Goal: Transaction & Acquisition: Purchase product/service

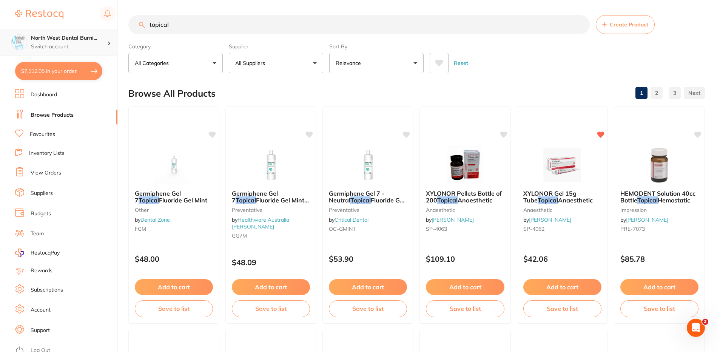
scroll to position [0, 0]
drag, startPoint x: 201, startPoint y: 24, endPoint x: 61, endPoint y: 42, distance: 140.9
click at [63, 43] on div "$7,512.05 North West Dental Burni... Switch account North West Dental Burnie Bu…" at bounding box center [360, 176] width 720 height 352
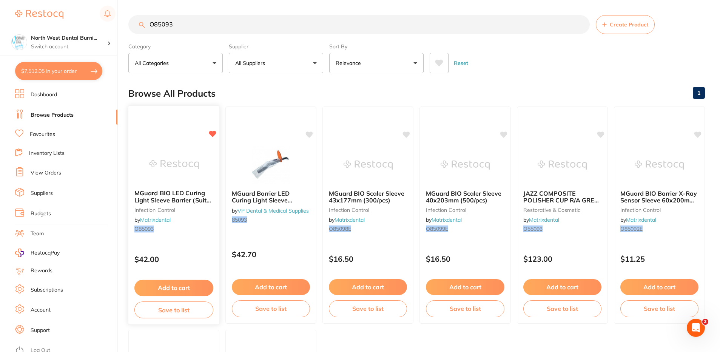
scroll to position [0, 0]
type input "O85093"
click at [194, 212] on small "infection control" at bounding box center [173, 210] width 79 height 6
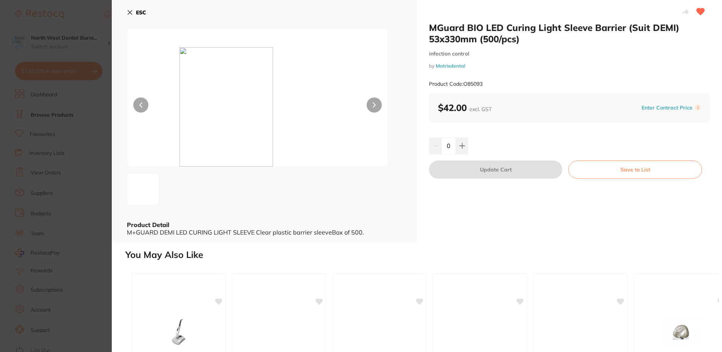
drag, startPoint x: 516, startPoint y: 39, endPoint x: 439, endPoint y: 32, distance: 77.4
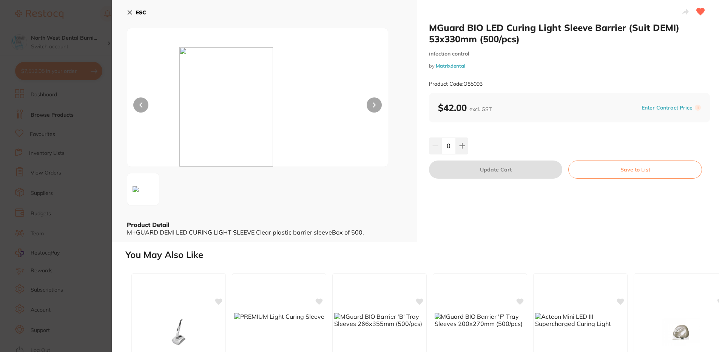
click at [439, 32] on h2 "MGuard BIO LED Curing Light Sleeve Barrier (Suit DEMI) 53x330mm (500/pcs)" at bounding box center [569, 33] width 281 height 23
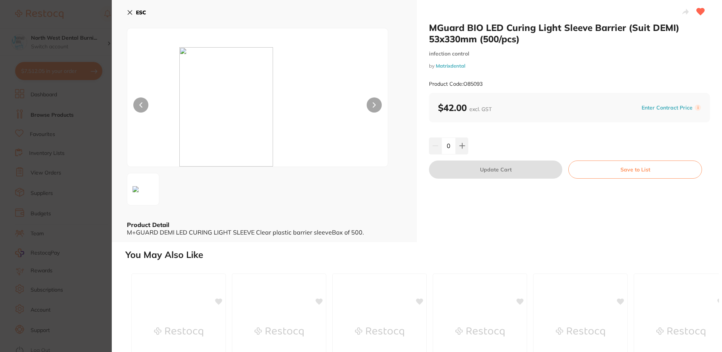
drag, startPoint x: 439, startPoint y: 32, endPoint x: 425, endPoint y: 28, distance: 14.3
click at [425, 28] on div "MGuard BIO LED Curing Light Sleeve Barrier (Suit DEMI) 53x330mm (500/pcs) infec…" at bounding box center [569, 121] width 305 height 242
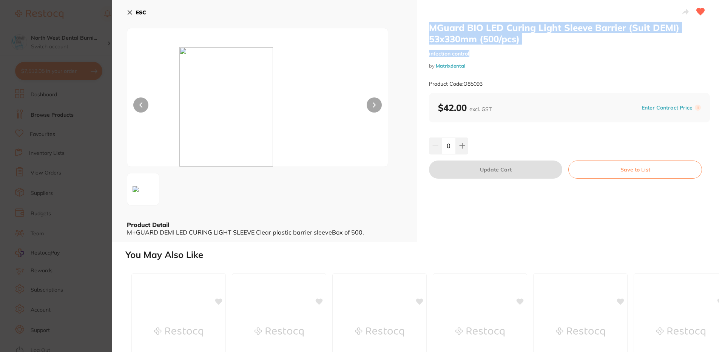
drag, startPoint x: 429, startPoint y: 27, endPoint x: 542, endPoint y: 48, distance: 114.6
click at [542, 48] on div "MGuard BIO LED Curing Light Sleeve Barrier (Suit DEMI) 53x330mm (500/pcs) infec…" at bounding box center [569, 121] width 305 height 242
copy div "MGuard BIO LED Curing Light Sleeve Barrier (Suit DEMI) 53x330mm (500/pcs) infec…"
